Goal: Transaction & Acquisition: Purchase product/service

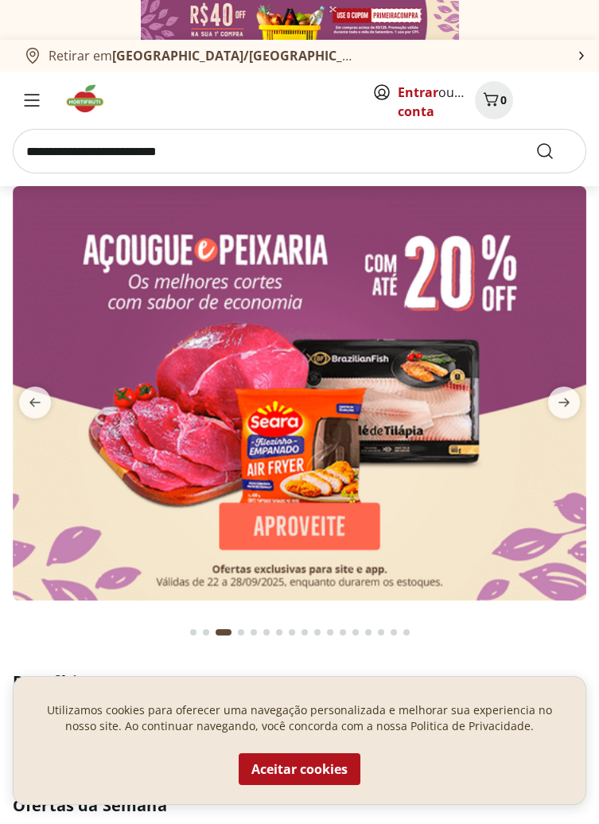
click at [488, 511] on img at bounding box center [300, 393] width 574 height 414
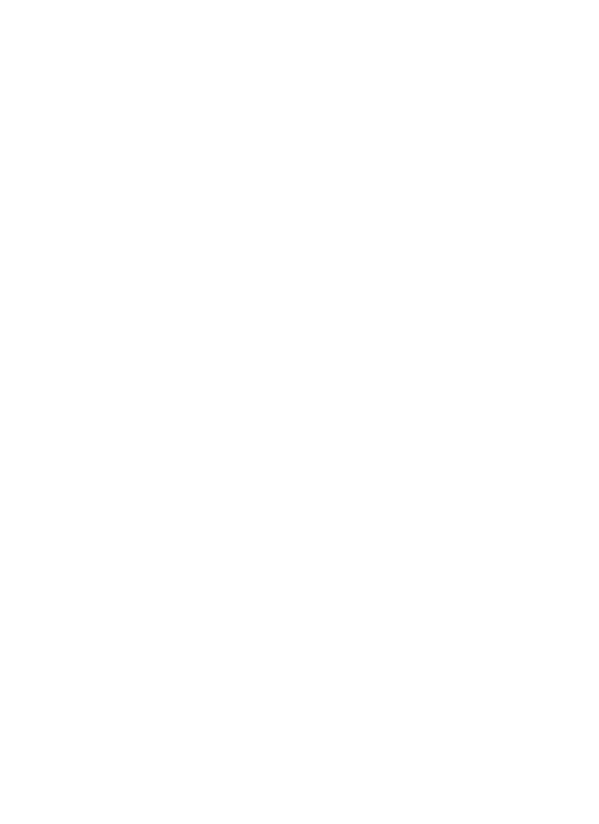
select select "**********"
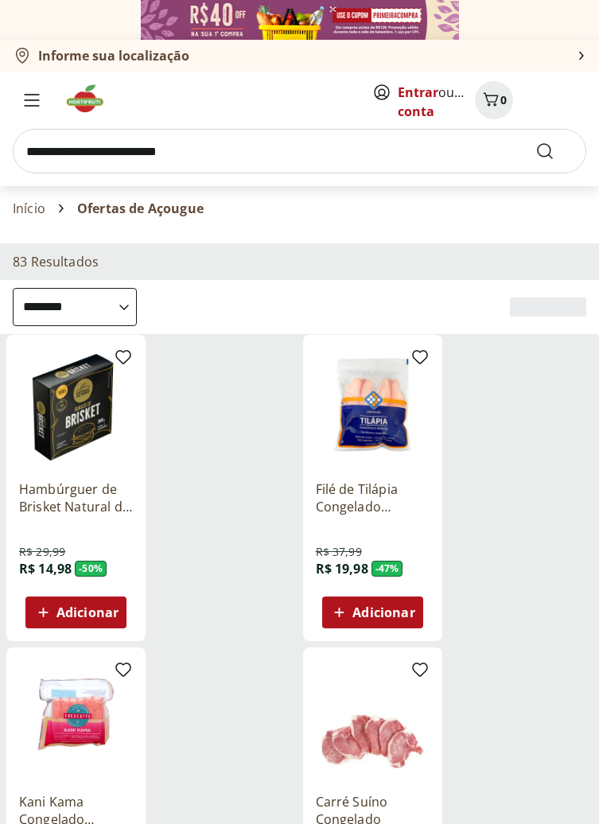
select select "**********"
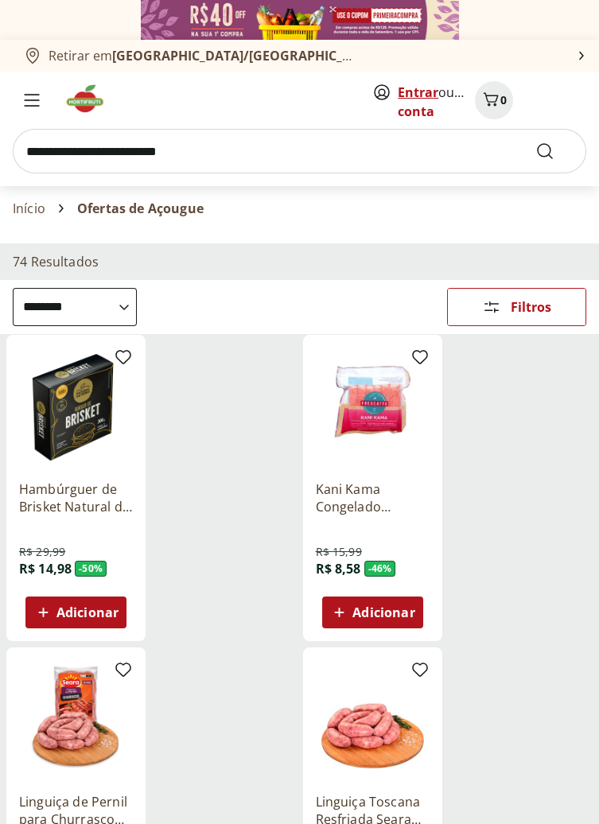
click at [427, 89] on link "Entrar" at bounding box center [418, 93] width 41 height 18
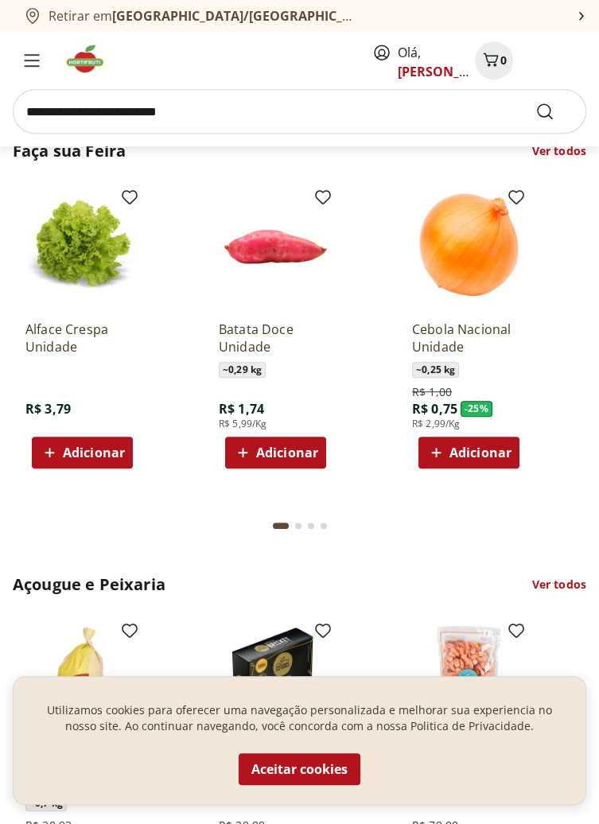
scroll to position [1524, 0]
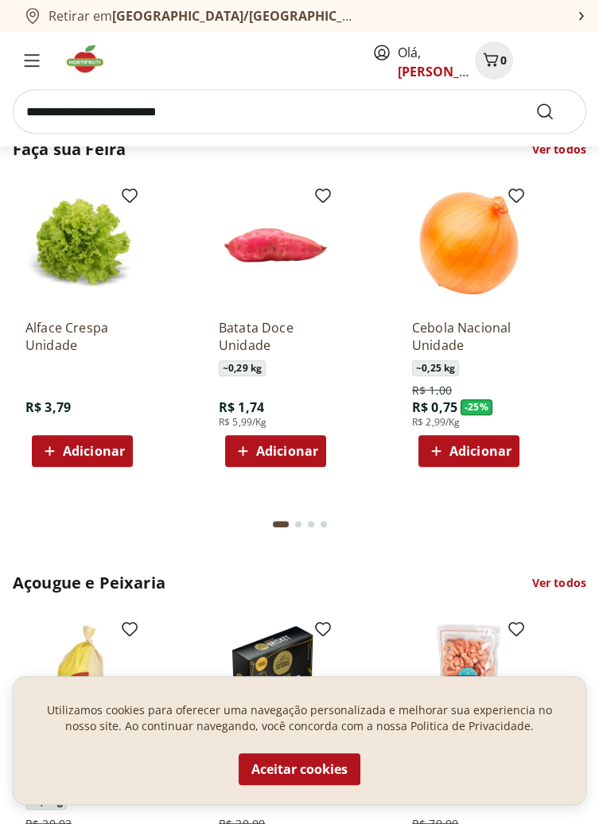
click at [483, 435] on button "Adicionar" at bounding box center [468, 451] width 101 height 32
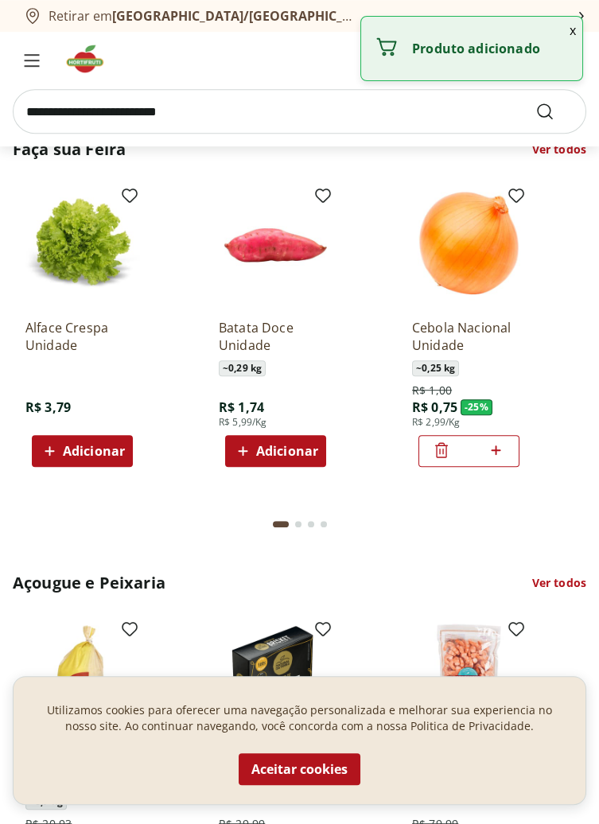
click at [503, 441] on icon at bounding box center [496, 450] width 20 height 19
click at [504, 441] on icon at bounding box center [496, 450] width 20 height 19
type input "*"
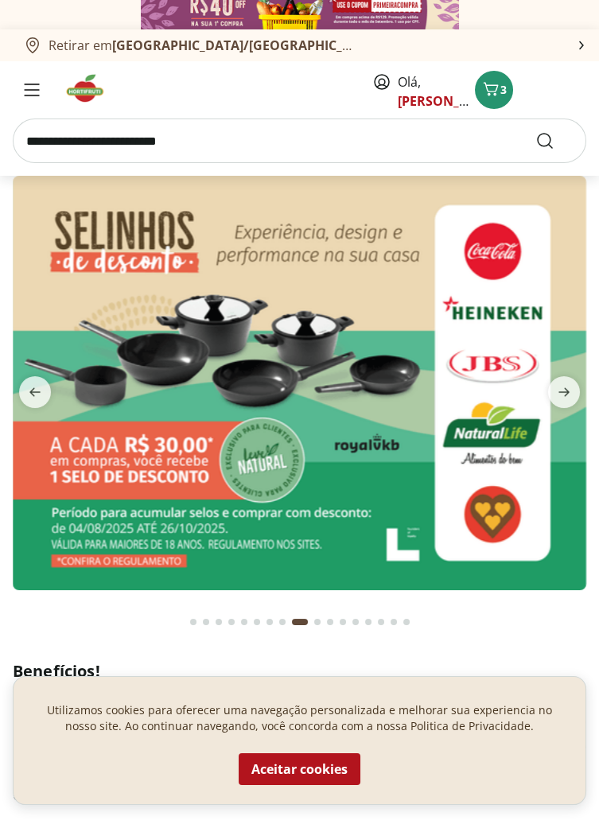
scroll to position [0, 0]
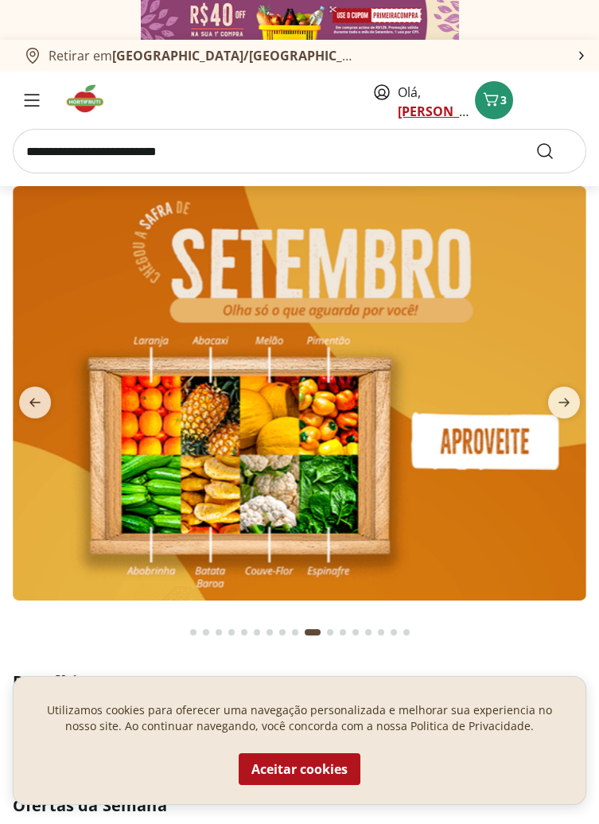
click at [452, 113] on link "Fernanda" at bounding box center [449, 112] width 103 height 18
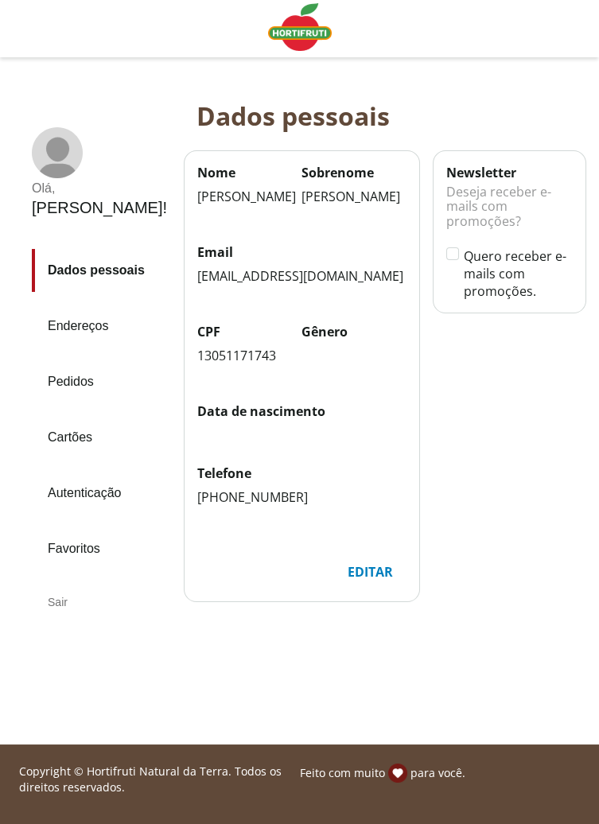
click at [77, 360] on link "Pedidos" at bounding box center [101, 381] width 139 height 43
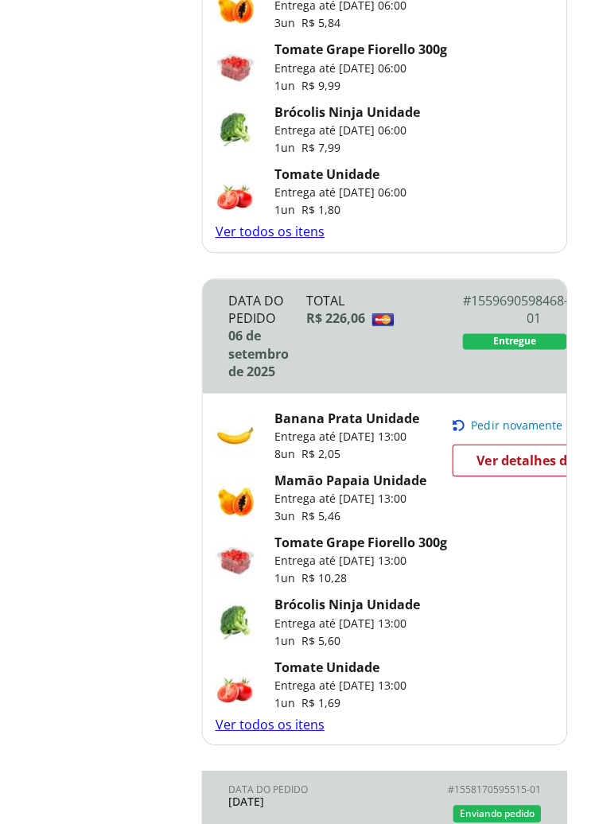
scroll to position [899, 0]
